Goal: Find specific page/section: Find specific page/section

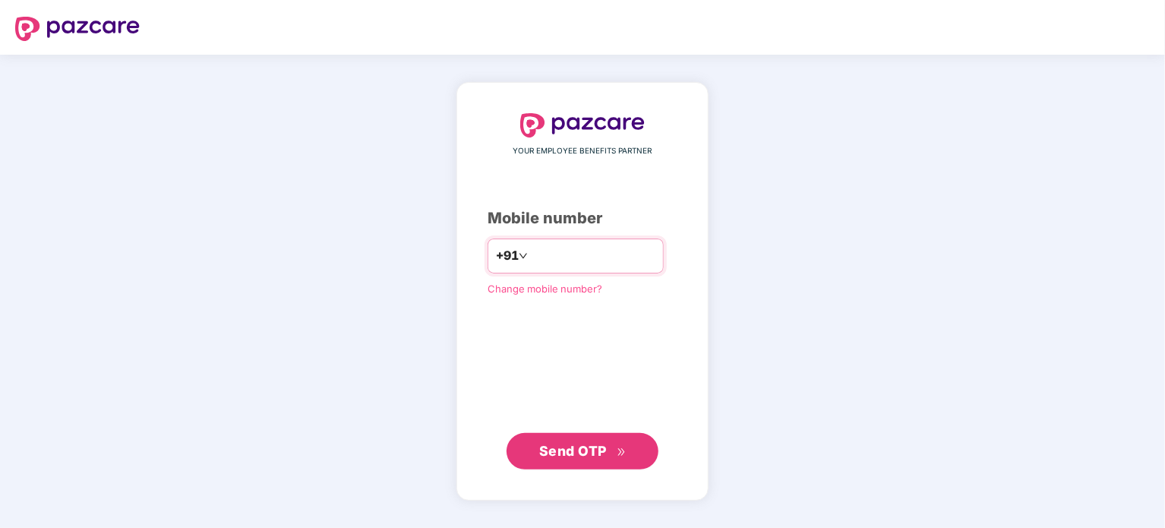
click at [540, 250] on input "number" at bounding box center [593, 256] width 125 height 24
type input "**********"
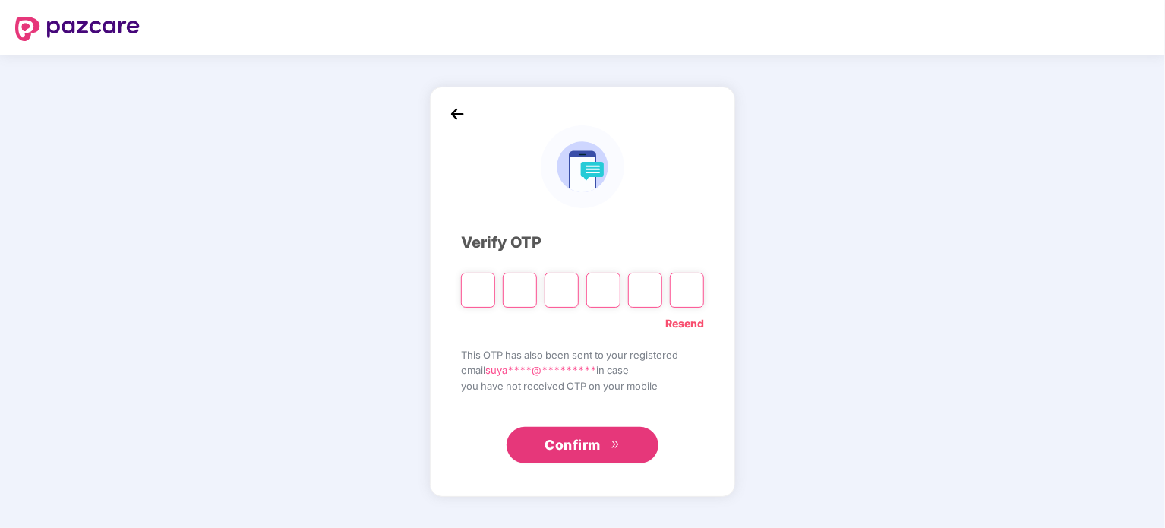
type input "*"
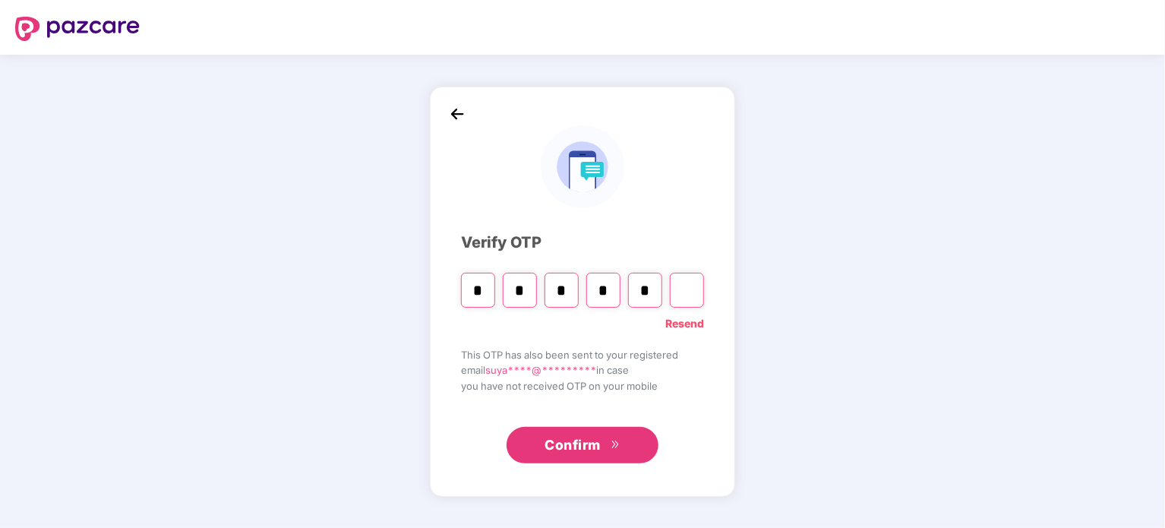
type input "*"
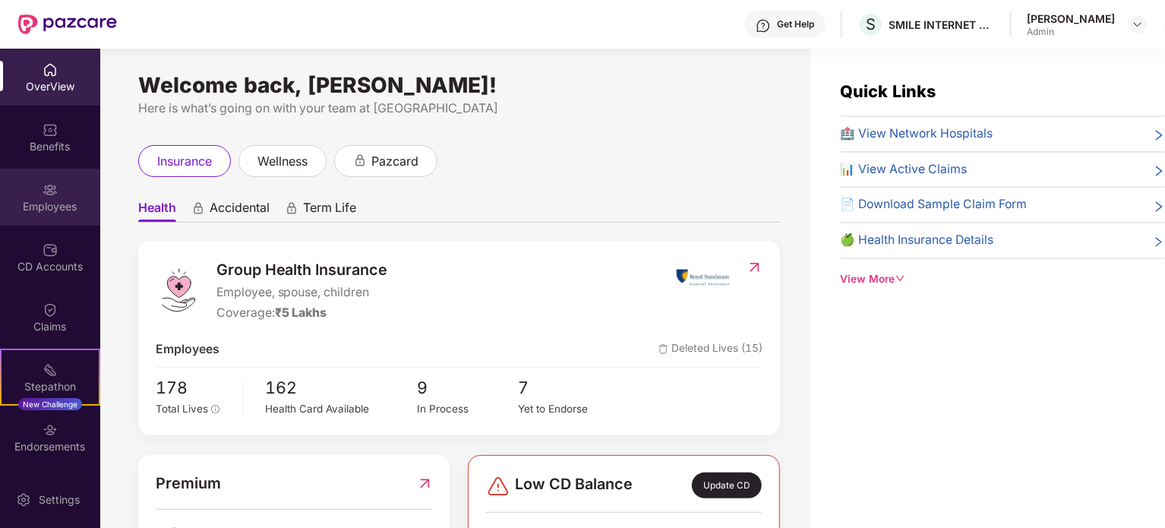
click at [49, 189] on img at bounding box center [50, 189] width 15 height 15
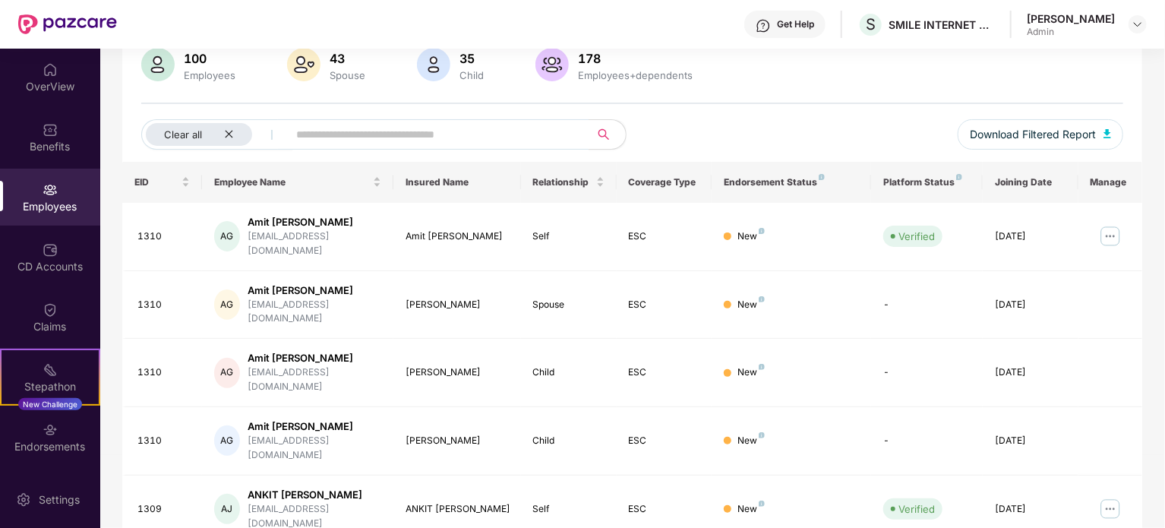
scroll to position [76, 0]
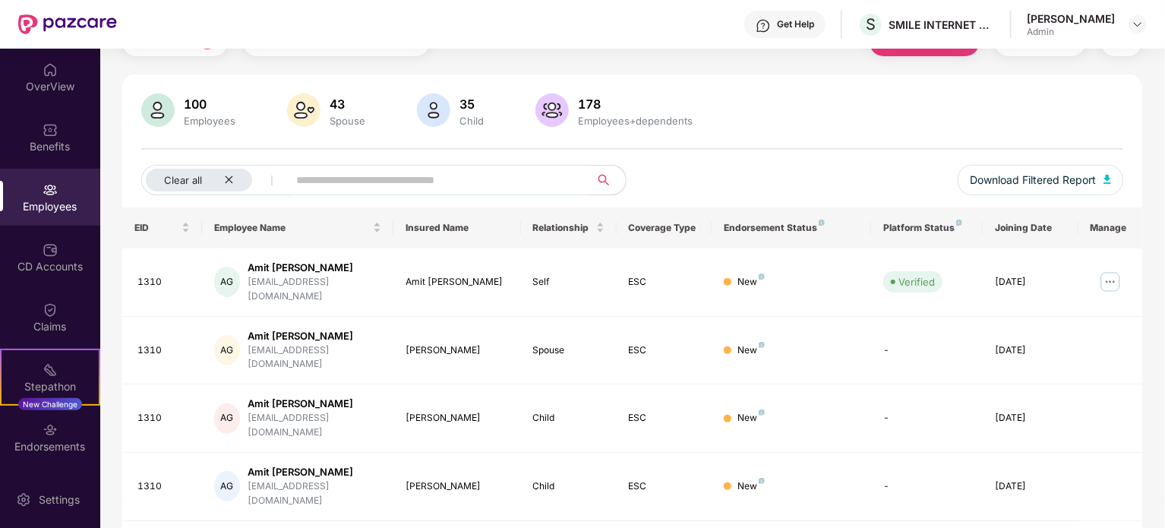
click at [498, 175] on input "text" at bounding box center [432, 180] width 273 height 23
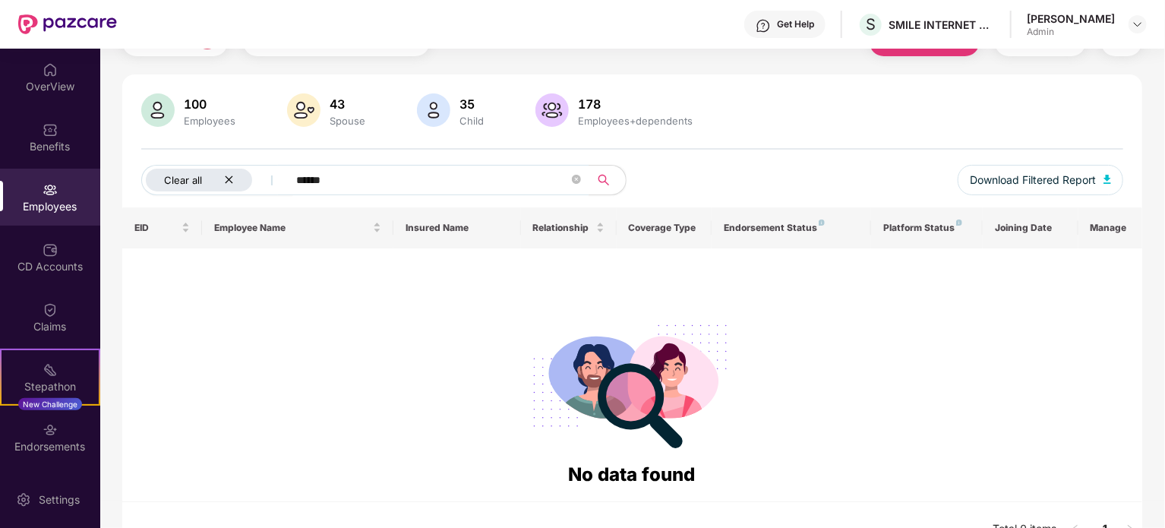
click at [225, 182] on icon "close" at bounding box center [229, 180] width 10 height 10
click at [303, 180] on input "******" at bounding box center [373, 180] width 273 height 23
type input "*"
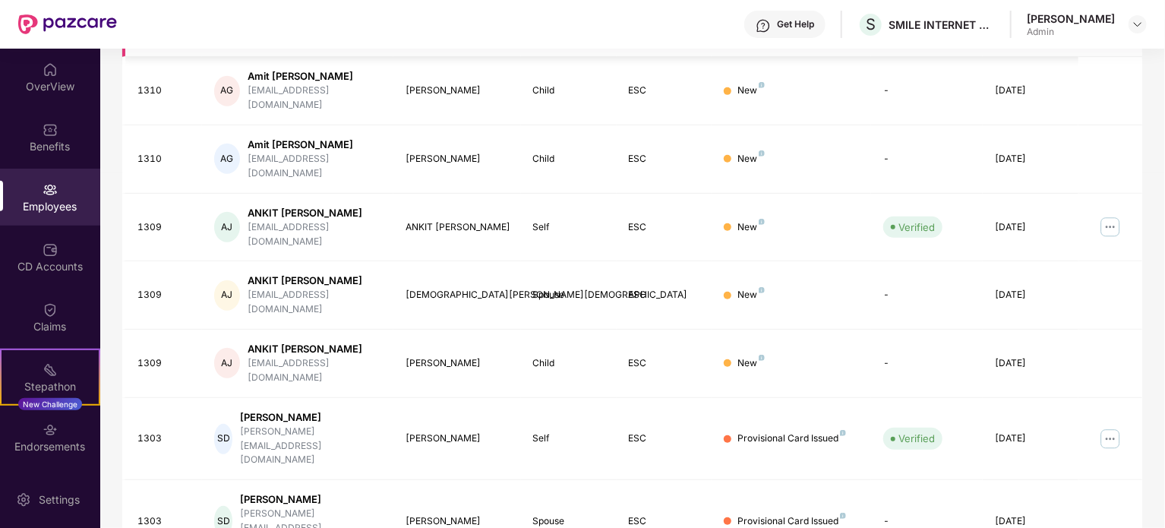
scroll to position [24, 0]
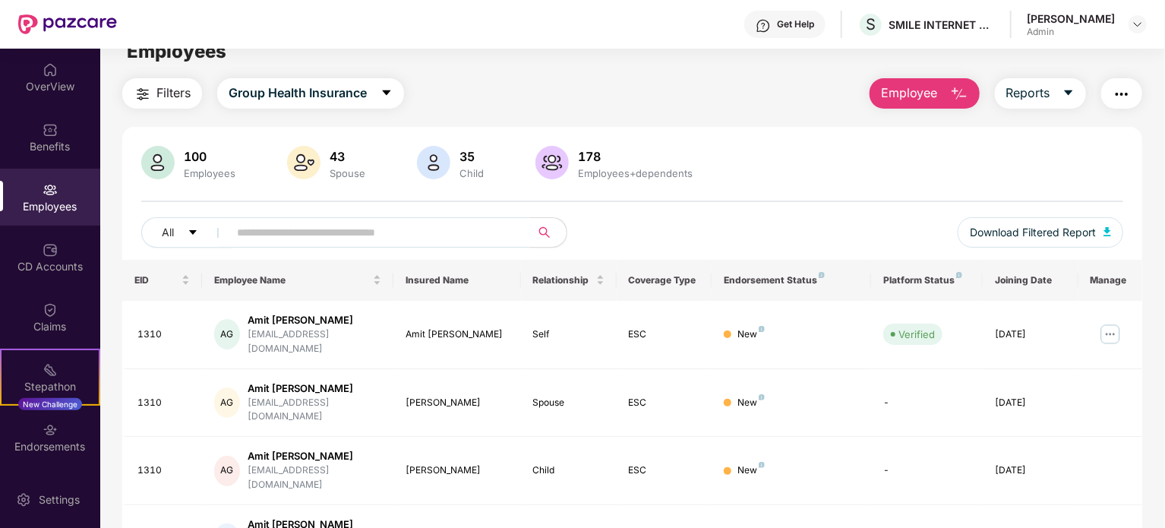
click at [299, 236] on input "text" at bounding box center [373, 232] width 273 height 23
click at [314, 225] on input "text" at bounding box center [373, 232] width 273 height 23
click at [313, 231] on input "text" at bounding box center [373, 232] width 273 height 23
type input "*****"
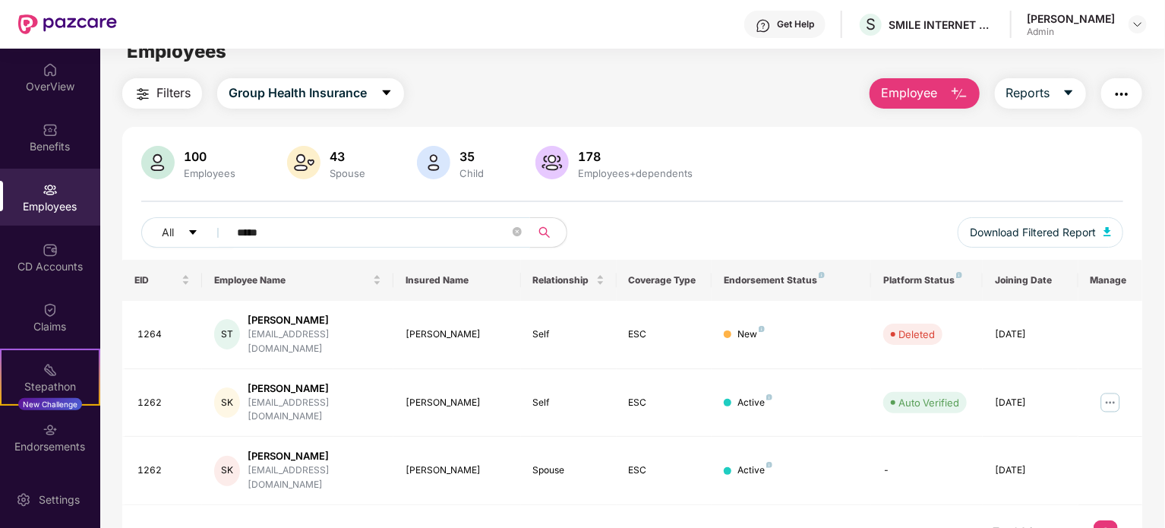
drag, startPoint x: 356, startPoint y: 243, endPoint x: 111, endPoint y: 223, distance: 246.1
click at [111, 223] on div "Filters Group Health Insurance Employee Reports 100 Employees 43 Spouse 35 Chil…" at bounding box center [632, 319] width 1064 height 482
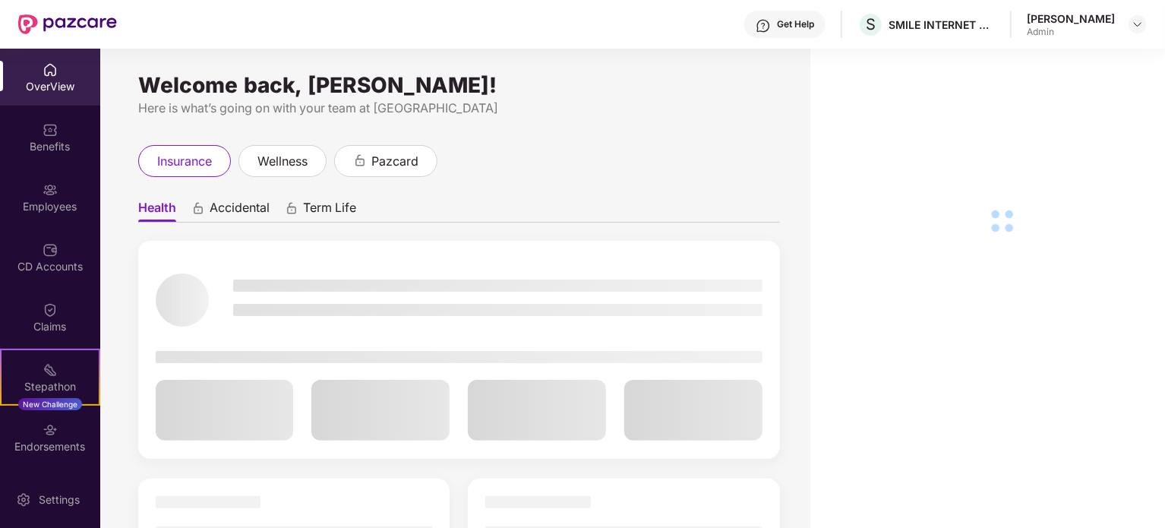
click at [61, 324] on div "Claims" at bounding box center [50, 326] width 100 height 15
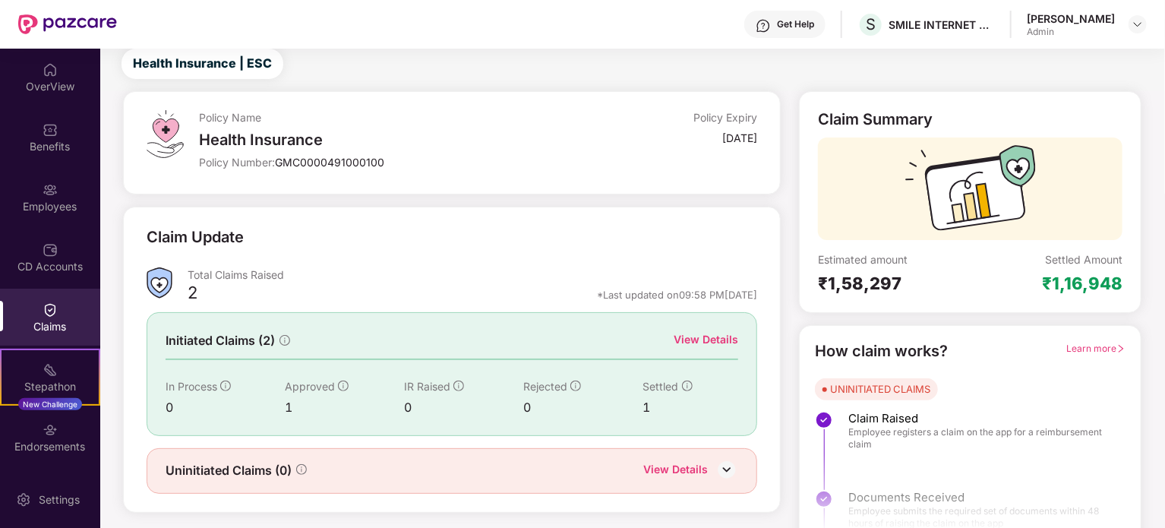
scroll to position [66, 0]
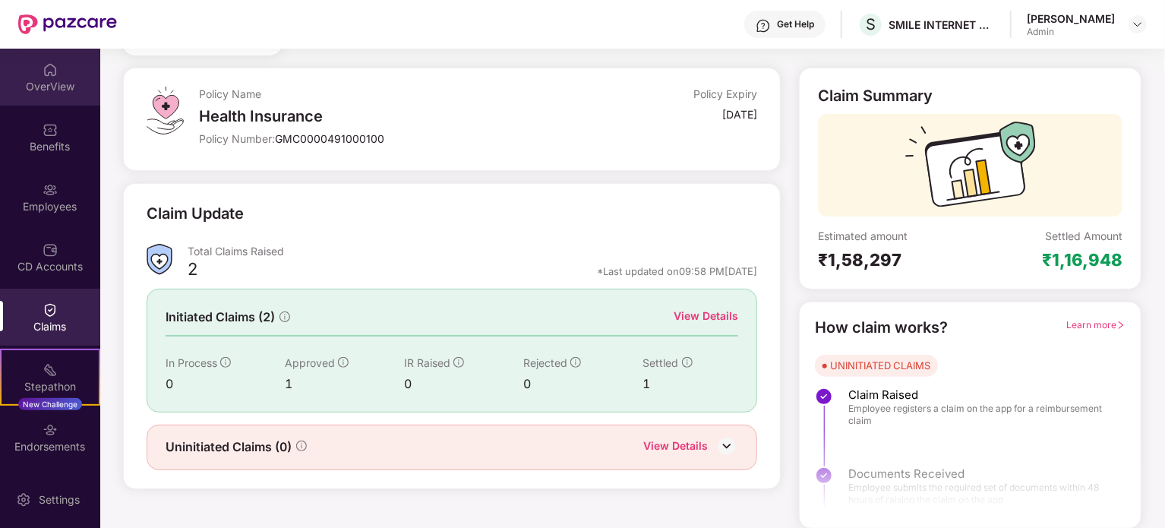
click at [45, 88] on div "OverView" at bounding box center [50, 86] width 100 height 15
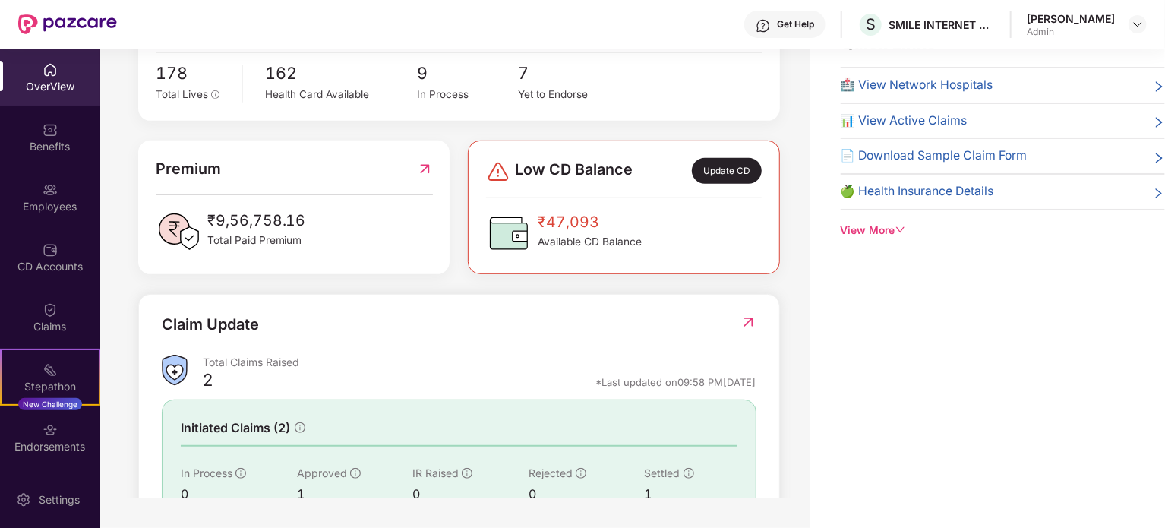
scroll to position [410, 0]
